Goal: Information Seeking & Learning: Learn about a topic

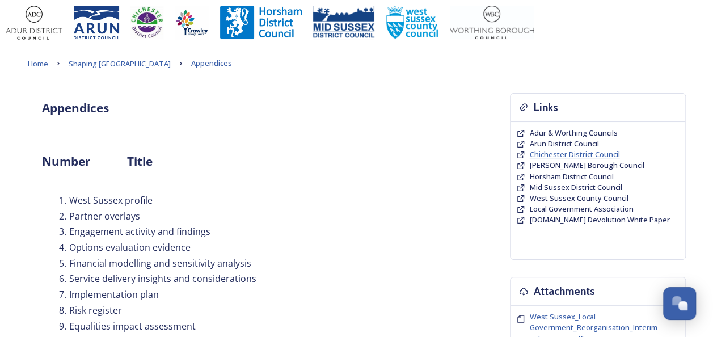
click at [546, 153] on span "Chichester District Council" at bounding box center [574, 154] width 90 height 10
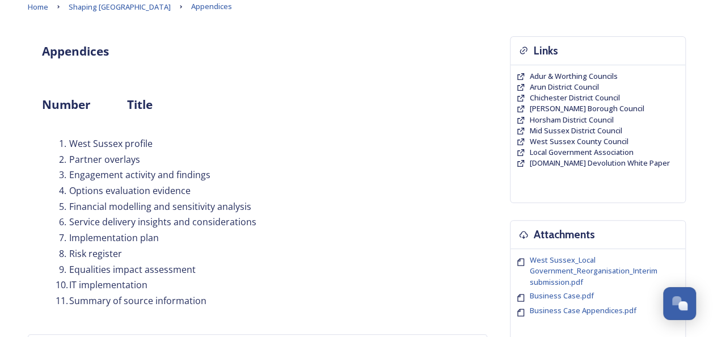
scroll to position [258, 0]
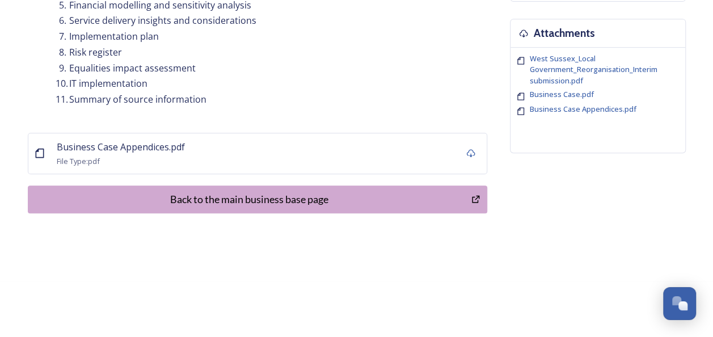
click at [245, 197] on div "Back to the main business base page" at bounding box center [249, 199] width 431 height 15
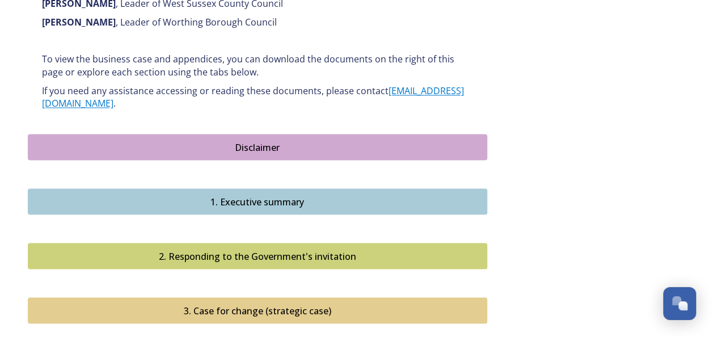
scroll to position [1020, 0]
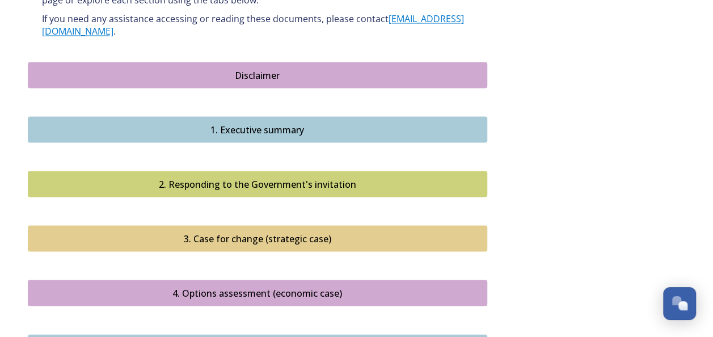
click at [266, 122] on div "1. Executive summary" at bounding box center [257, 129] width 447 height 14
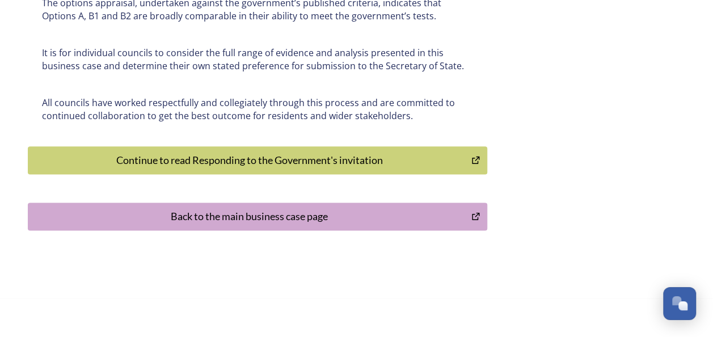
scroll to position [2789, 0]
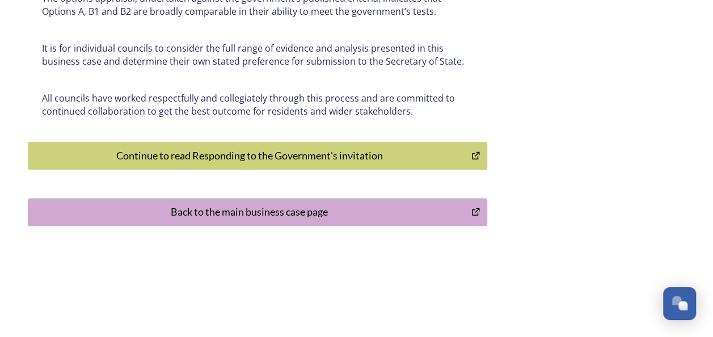
click at [287, 148] on div "Continue to read Responding to the Government's invitation" at bounding box center [249, 155] width 431 height 15
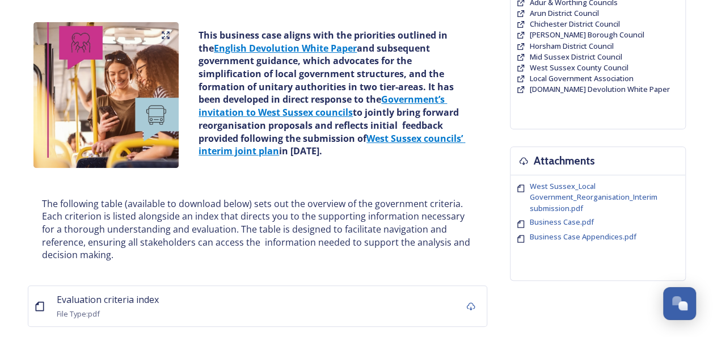
scroll to position [227, 0]
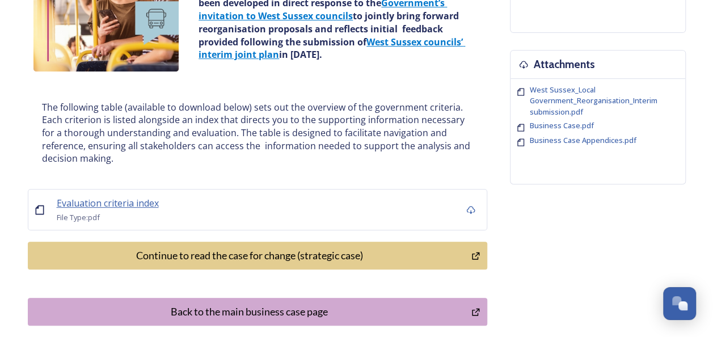
click at [128, 206] on span "Evaluation criteria index" at bounding box center [108, 203] width 102 height 12
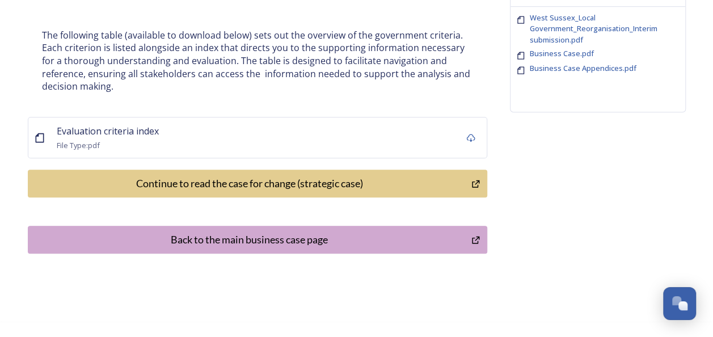
scroll to position [339, 0]
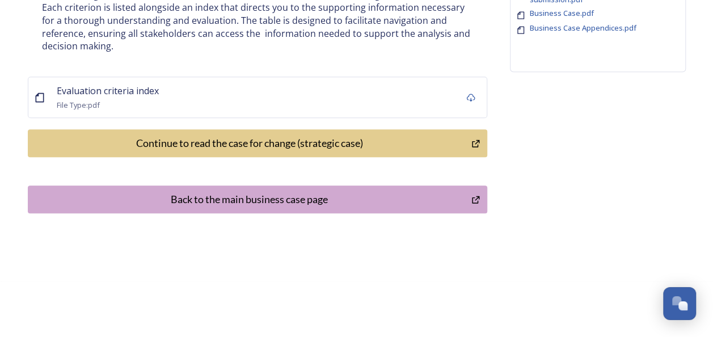
click at [333, 142] on div "Continue to read the case for change (strategic case)" at bounding box center [249, 142] width 431 height 15
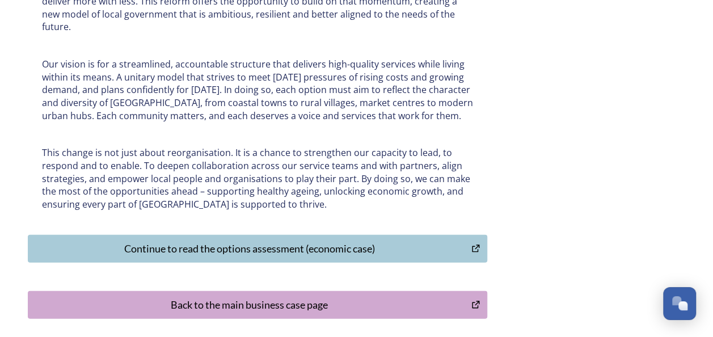
scroll to position [3685, 0]
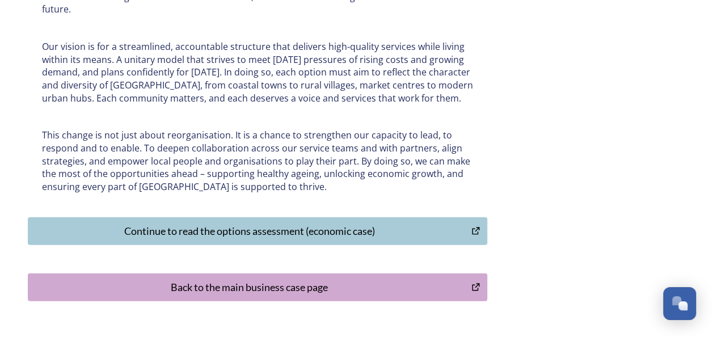
click at [257, 223] on div "Continue to read the options assessment (economic case)" at bounding box center [249, 230] width 431 height 15
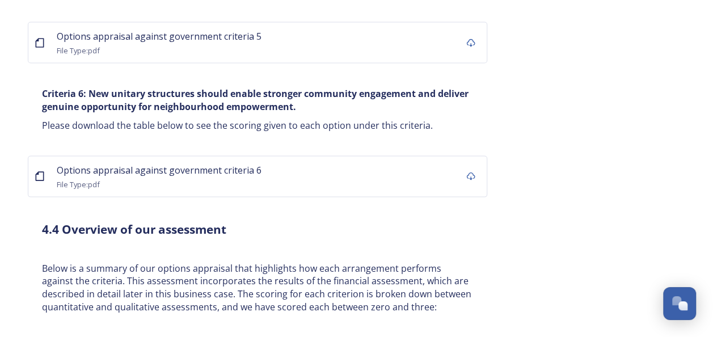
scroll to position [7426, 0]
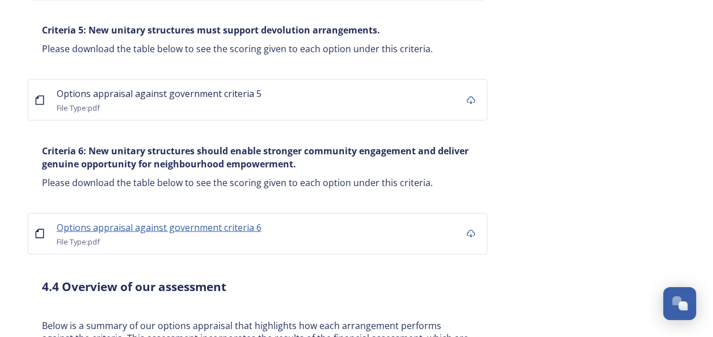
click at [194, 221] on span "Options appraisal against government criteria 6" at bounding box center [159, 227] width 205 height 12
